Goal: Task Accomplishment & Management: Manage account settings

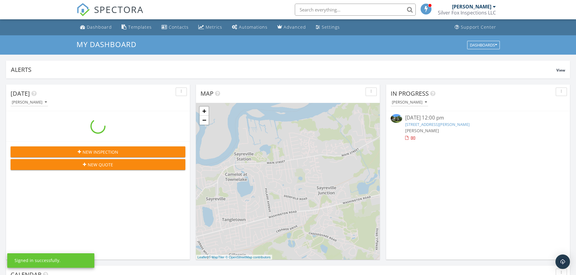
scroll to position [559, 585]
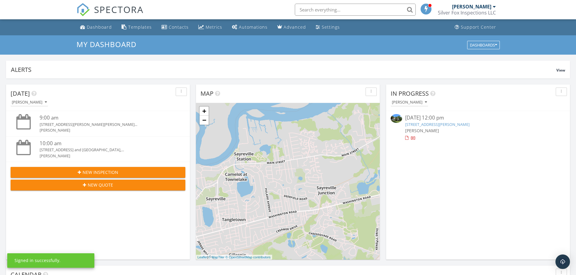
click at [431, 126] on link "[STREET_ADDRESS][PERSON_NAME]" at bounding box center [437, 124] width 64 height 5
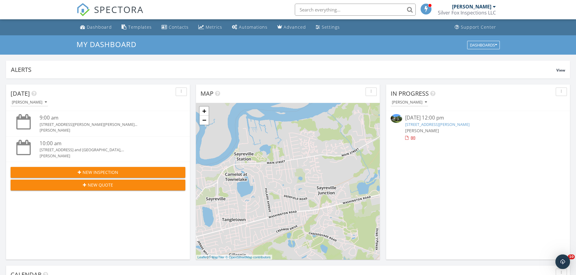
scroll to position [0, 0]
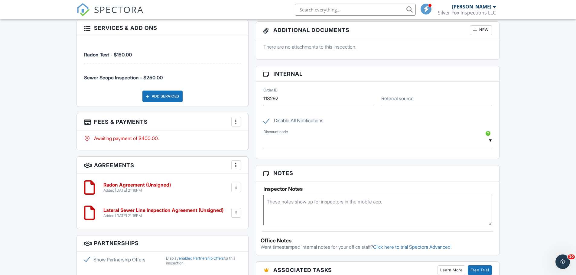
scroll to position [353, 0]
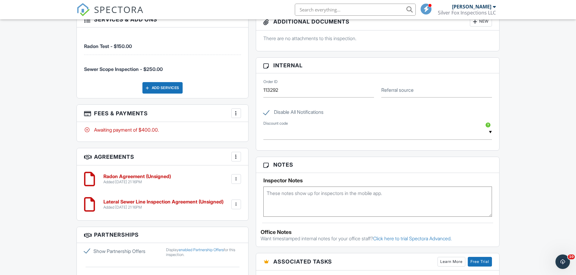
click at [87, 251] on label "Show Partnership Offers" at bounding box center [121, 251] width 75 height 7
checkbox input "false"
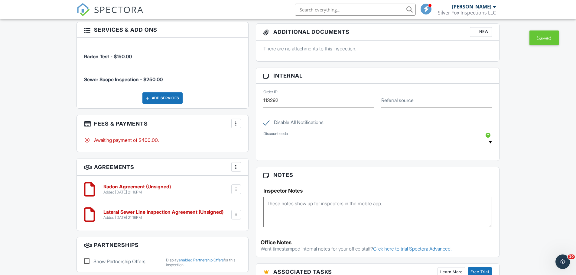
click at [176, 194] on div "Radon Agreement (Unsigned) Added 09/23/2025 21:16PM Edit File Delete Download" at bounding box center [170, 189] width 141 height 11
click at [155, 189] on h6 "Radon Agreement (Unsigned)" at bounding box center [136, 186] width 67 height 5
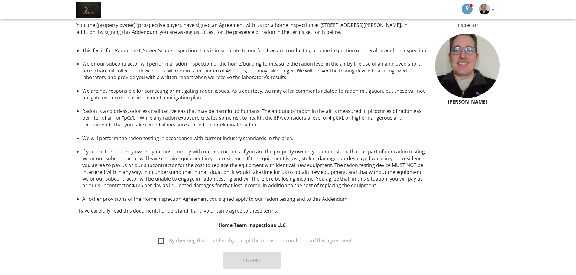
scroll to position [50, 0]
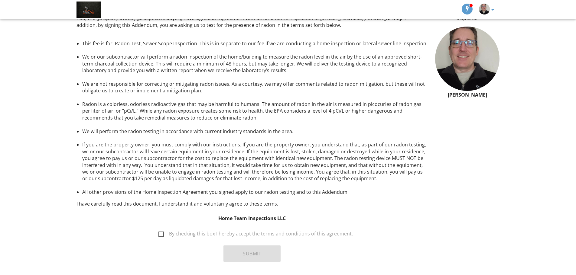
click at [162, 235] on label "By checking this box I hereby accept the terms and conditions of this agreement." at bounding box center [255, 235] width 194 height 8
click at [159, 233] on input "By checking this box I hereby accept the terms and conditions of this agreement." at bounding box center [157, 231] width 4 height 4
checkbox input "true"
click at [242, 255] on button "Submit" at bounding box center [251, 254] width 57 height 16
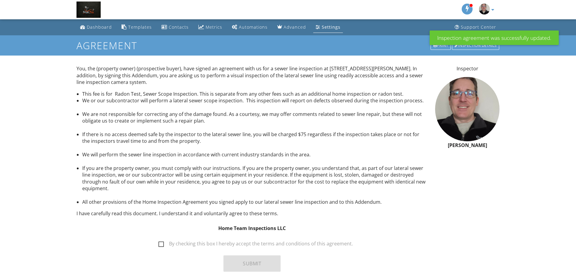
click at [163, 241] on label "By checking this box I hereby accept the terms and conditions of this agreement." at bounding box center [255, 245] width 194 height 8
click at [159, 239] on input "By checking this box I hereby accept the terms and conditions of this agreement." at bounding box center [157, 241] width 4 height 4
checkbox input "true"
click at [245, 256] on button "Submit" at bounding box center [251, 264] width 57 height 16
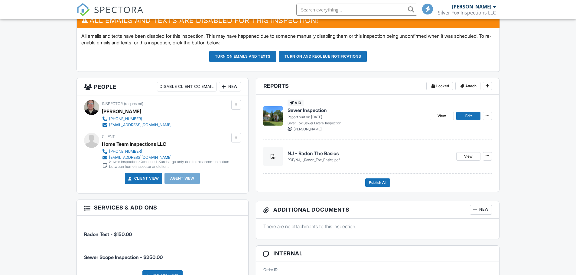
scroll to position [164, 0]
click at [305, 113] on span "Sewer Inspection" at bounding box center [306, 110] width 39 height 7
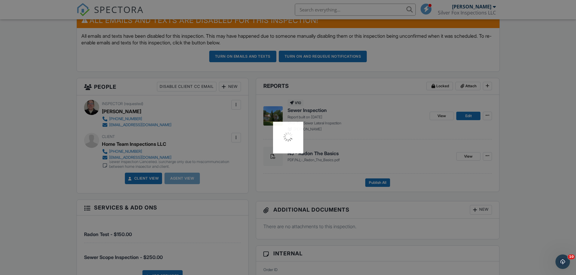
scroll to position [0, 0]
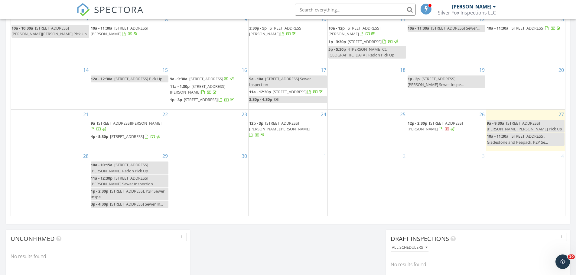
scroll to position [353, 0]
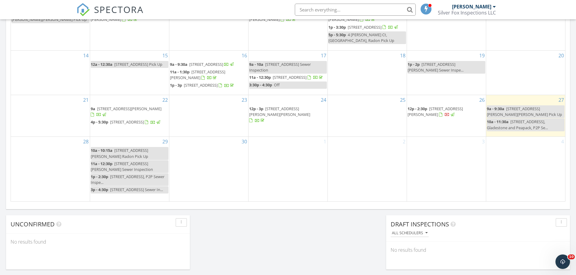
click at [432, 117] on span "9 Adams St, Marlboro Township 07751" at bounding box center [434, 111] width 55 height 11
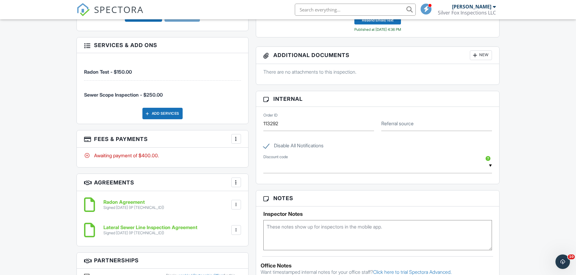
scroll to position [383, 0]
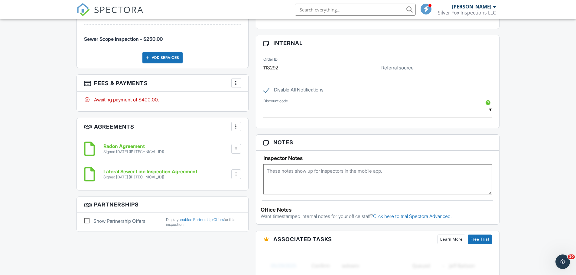
click at [232, 82] on div "More" at bounding box center [236, 83] width 10 height 10
drag, startPoint x: 255, startPoint y: 144, endPoint x: 265, endPoint y: 158, distance: 17.6
click at [256, 144] on div "Paid In Full" at bounding box center [266, 146] width 58 height 7
